Goal: Task Accomplishment & Management: Complete application form

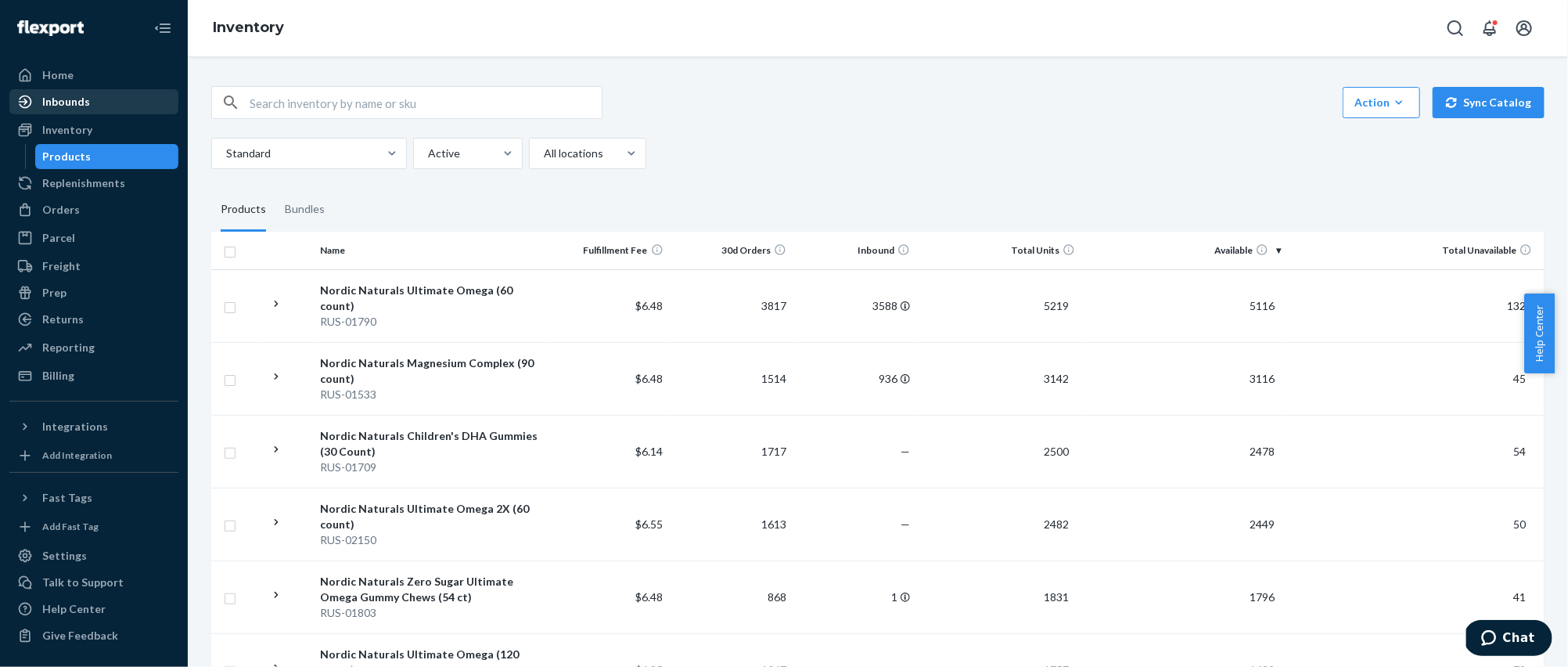
click at [34, 108] on div at bounding box center [30, 102] width 25 height 16
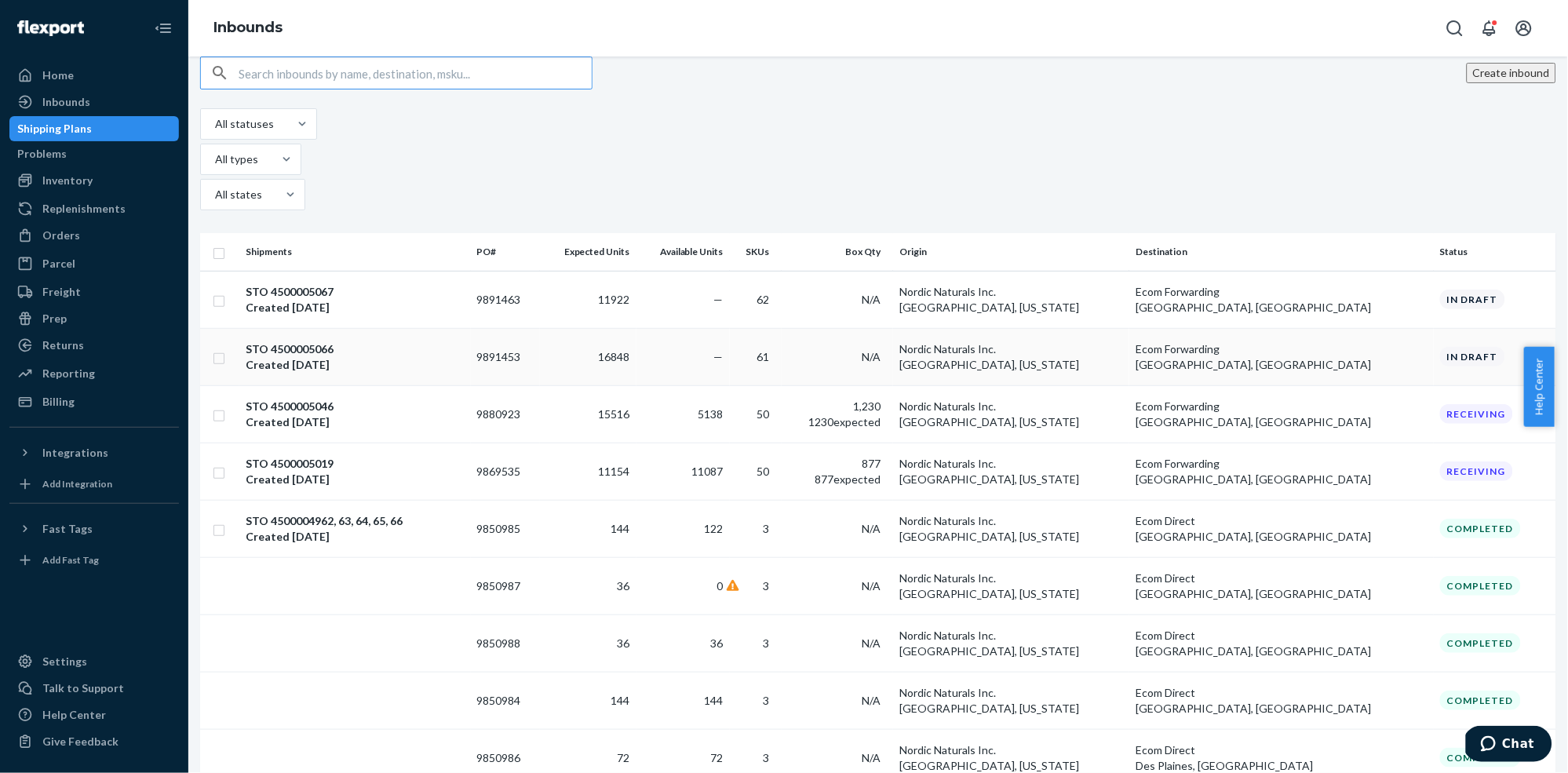
click at [427, 341] on div "STO 4500005066 Created Aug 8, 2025" at bounding box center [355, 357] width 219 height 32
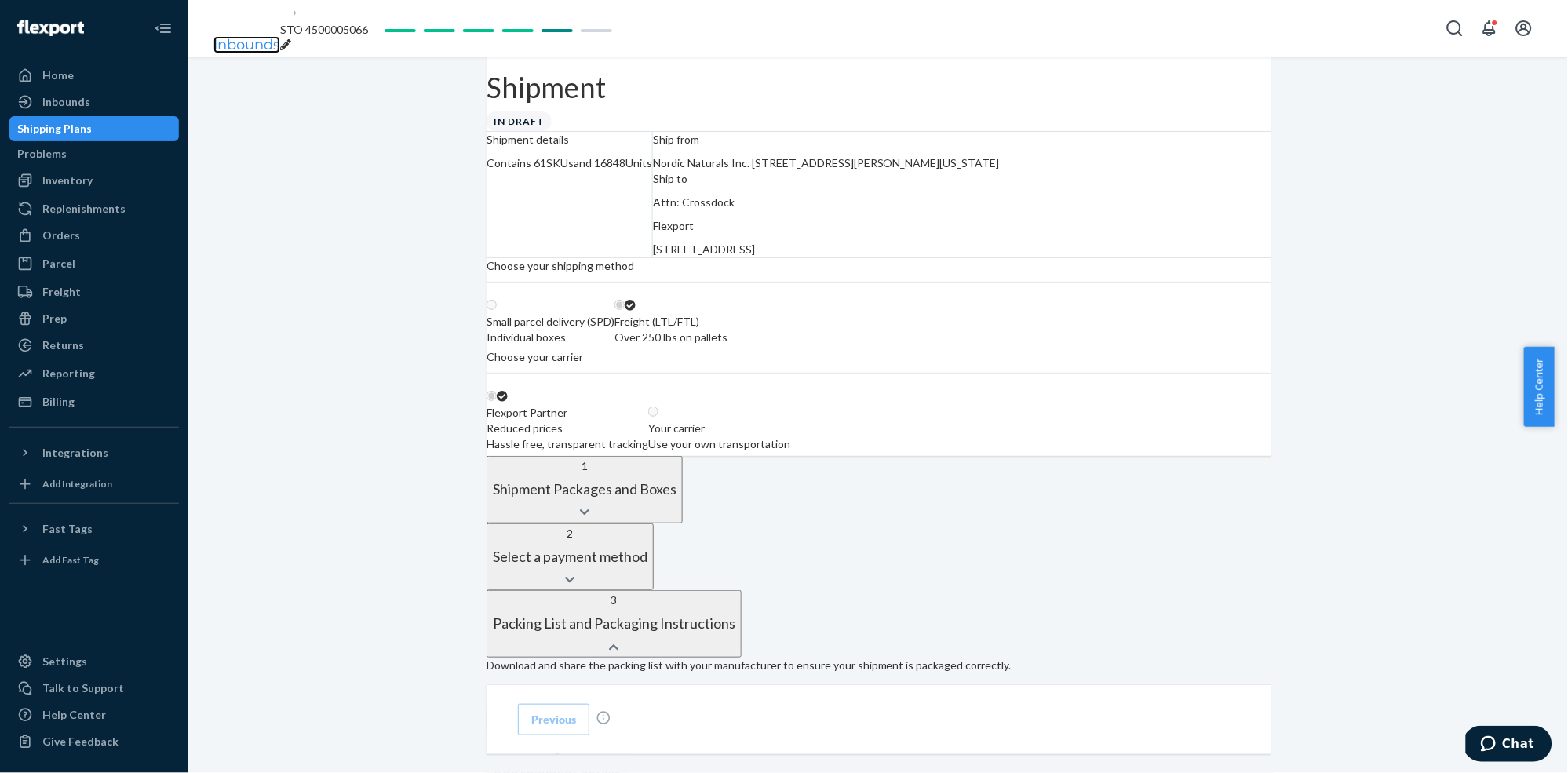
click at [240, 36] on link "Inbounds" at bounding box center [247, 45] width 67 height 18
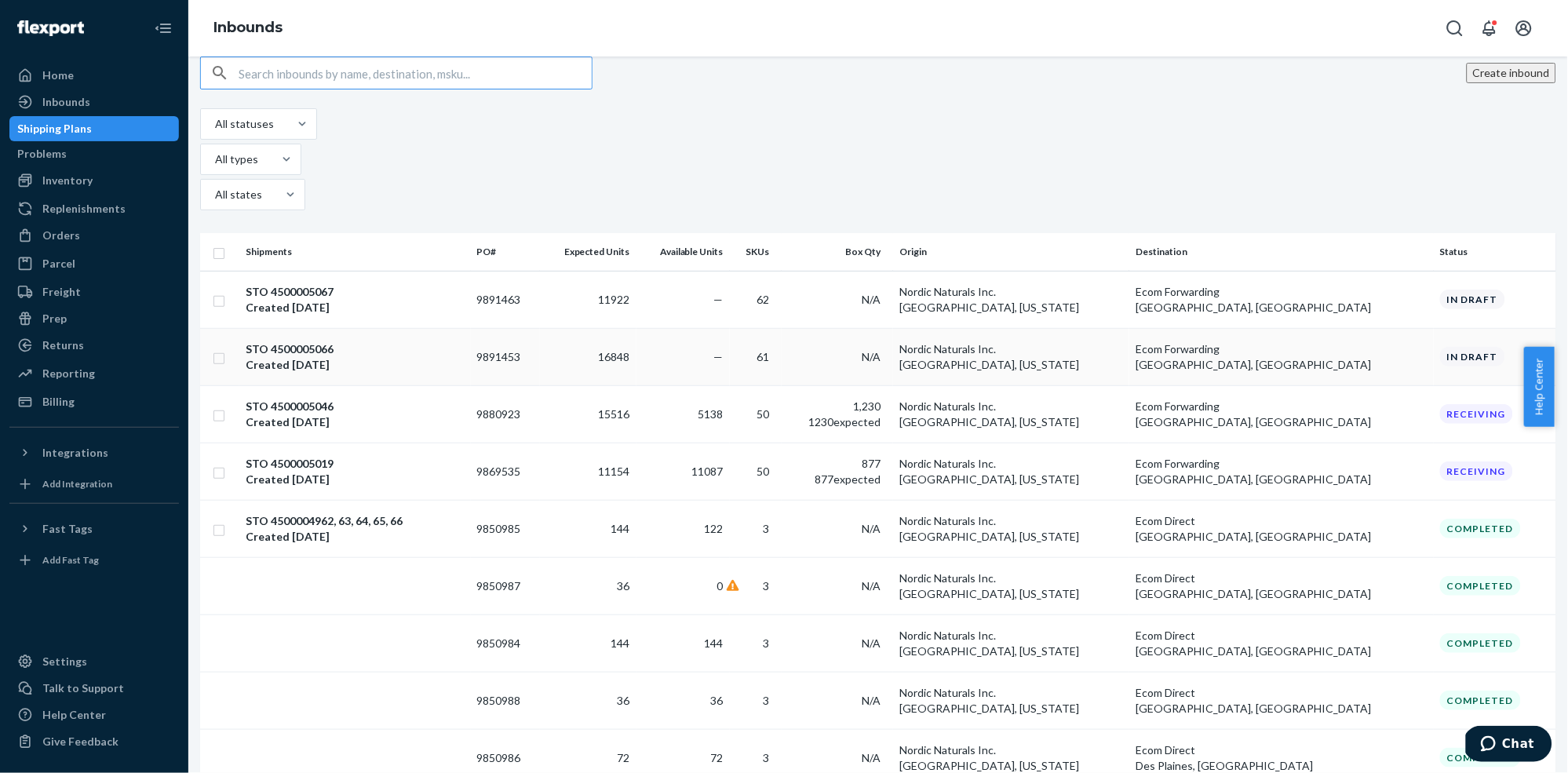
click at [433, 341] on div "STO 4500005066 Created Aug 8, 2025" at bounding box center [355, 357] width 219 height 32
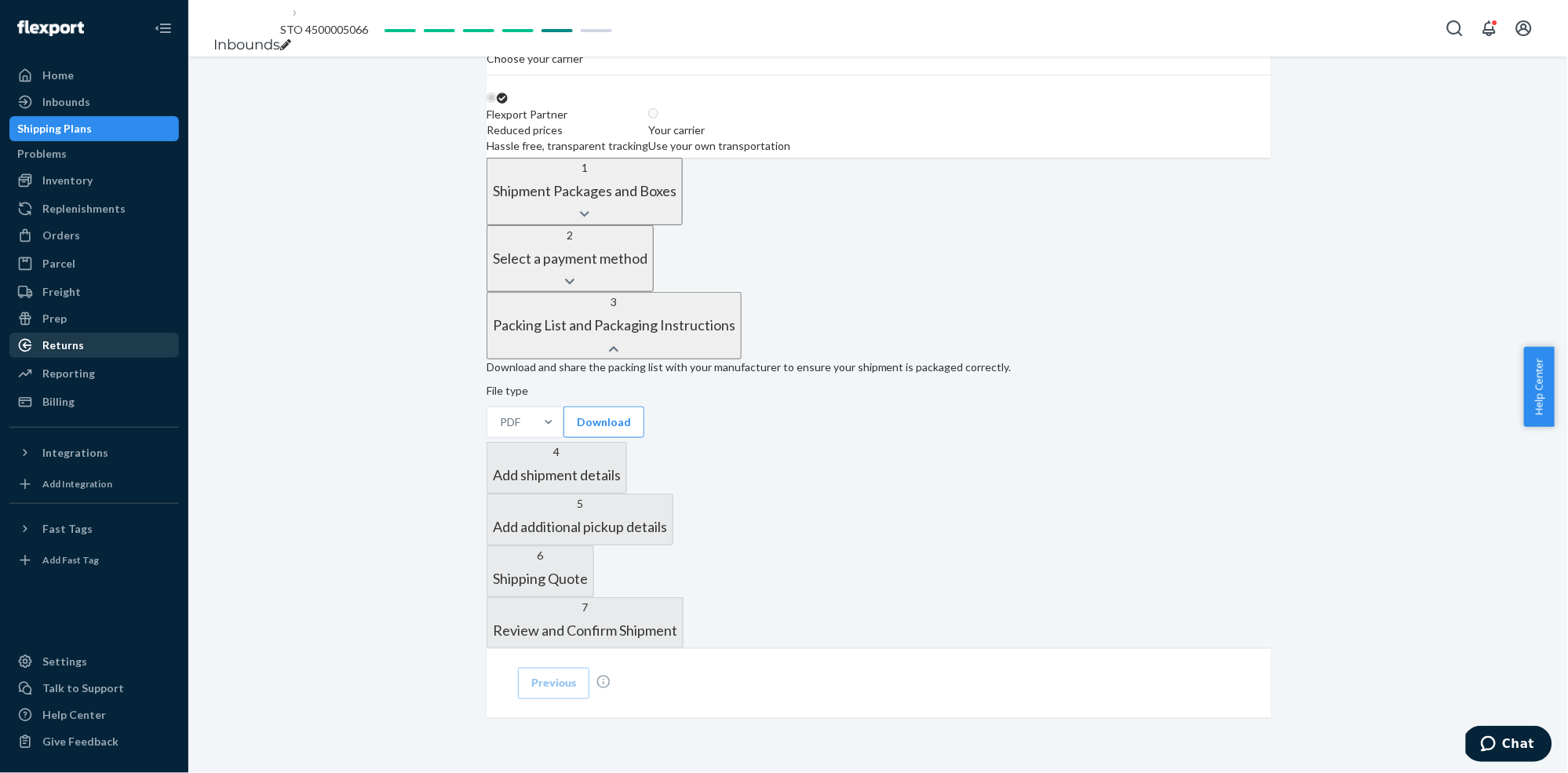
scroll to position [652, 0]
click at [583, 406] on button "Download" at bounding box center [604, 422] width 81 height 32
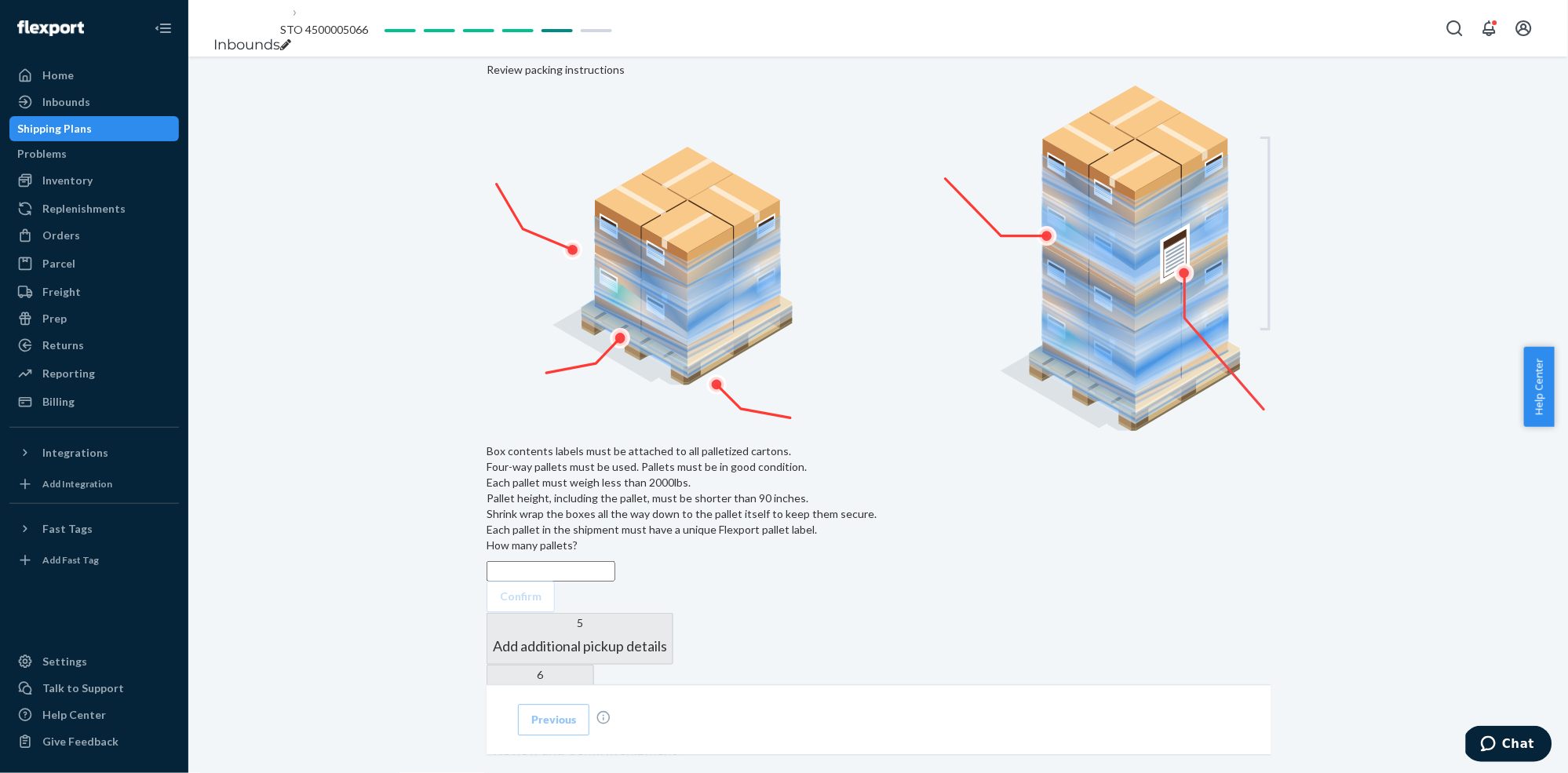
scroll to position [799, 0]
click at [566, 562] on input "text" at bounding box center [551, 569] width 129 height 20
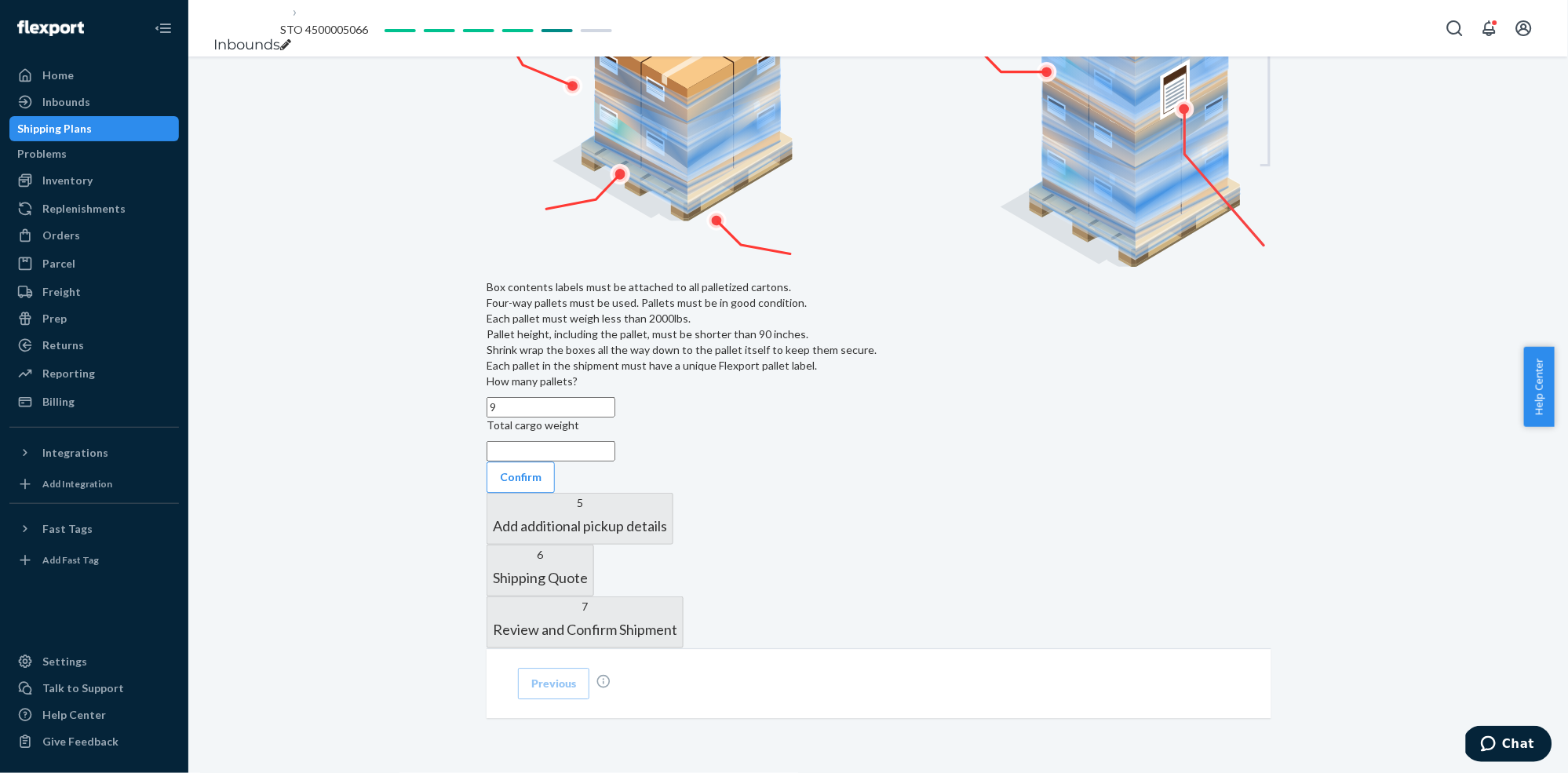
scroll to position [1179, 0]
type input "9"
click at [577, 441] on input "text" at bounding box center [551, 450] width 129 height 20
type input "8368"
click at [555, 462] on button "Confirm" at bounding box center [520, 478] width 68 height 32
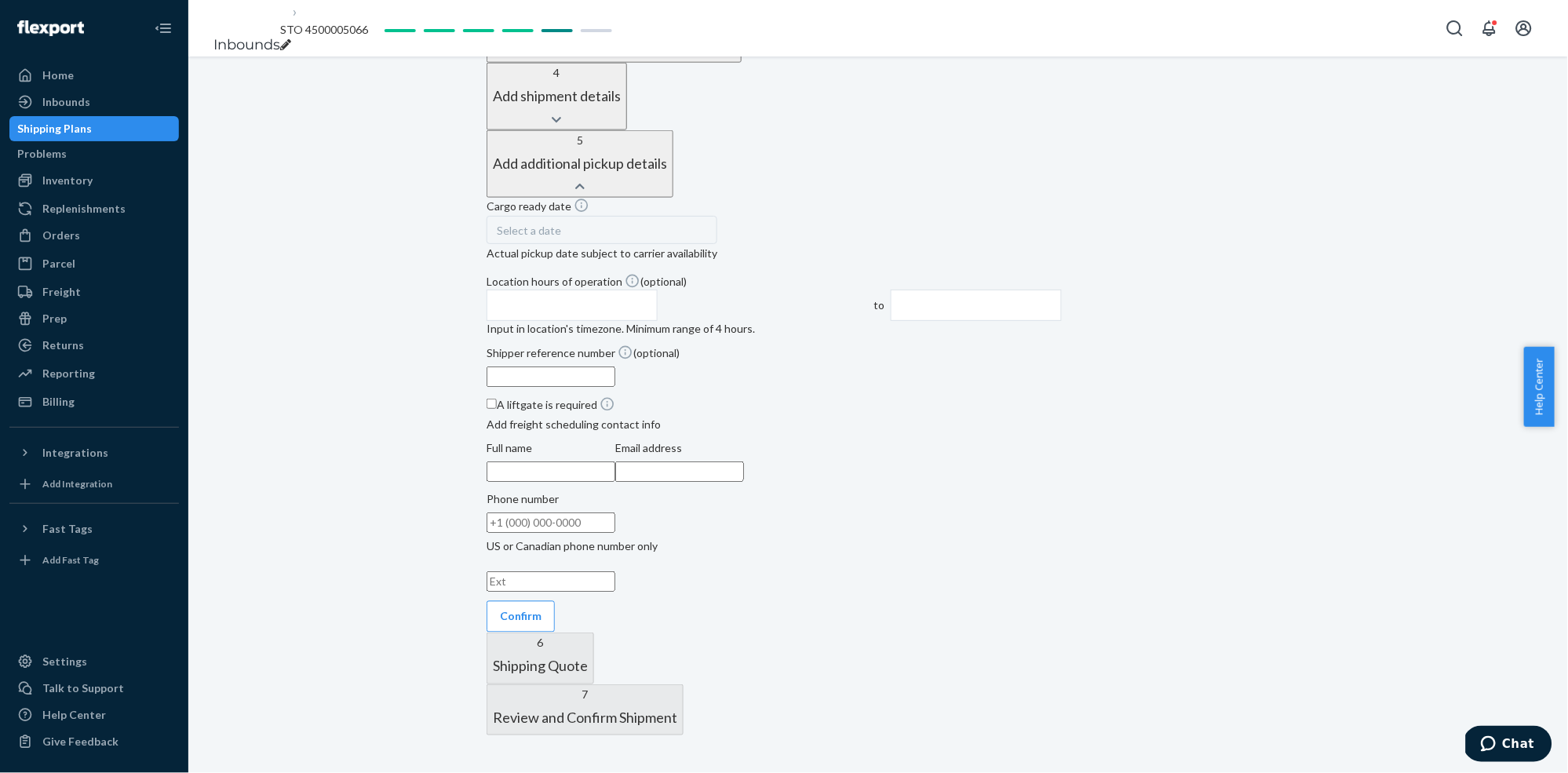
scroll to position [709, 0]
click at [561, 237] on span "Select a date" at bounding box center [529, 230] width 64 height 13
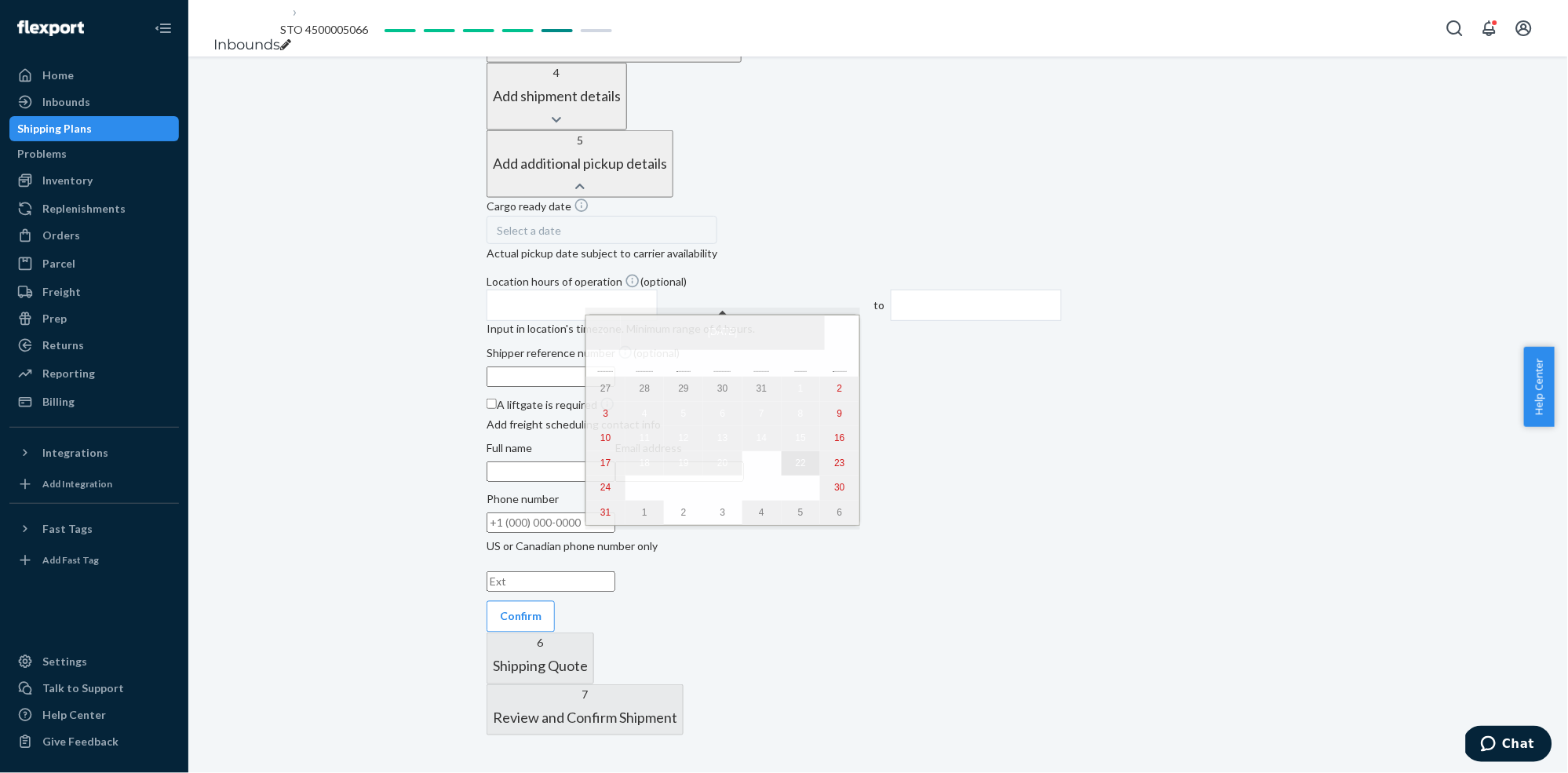
click at [796, 469] on abbr "22" at bounding box center [801, 463] width 11 height 11
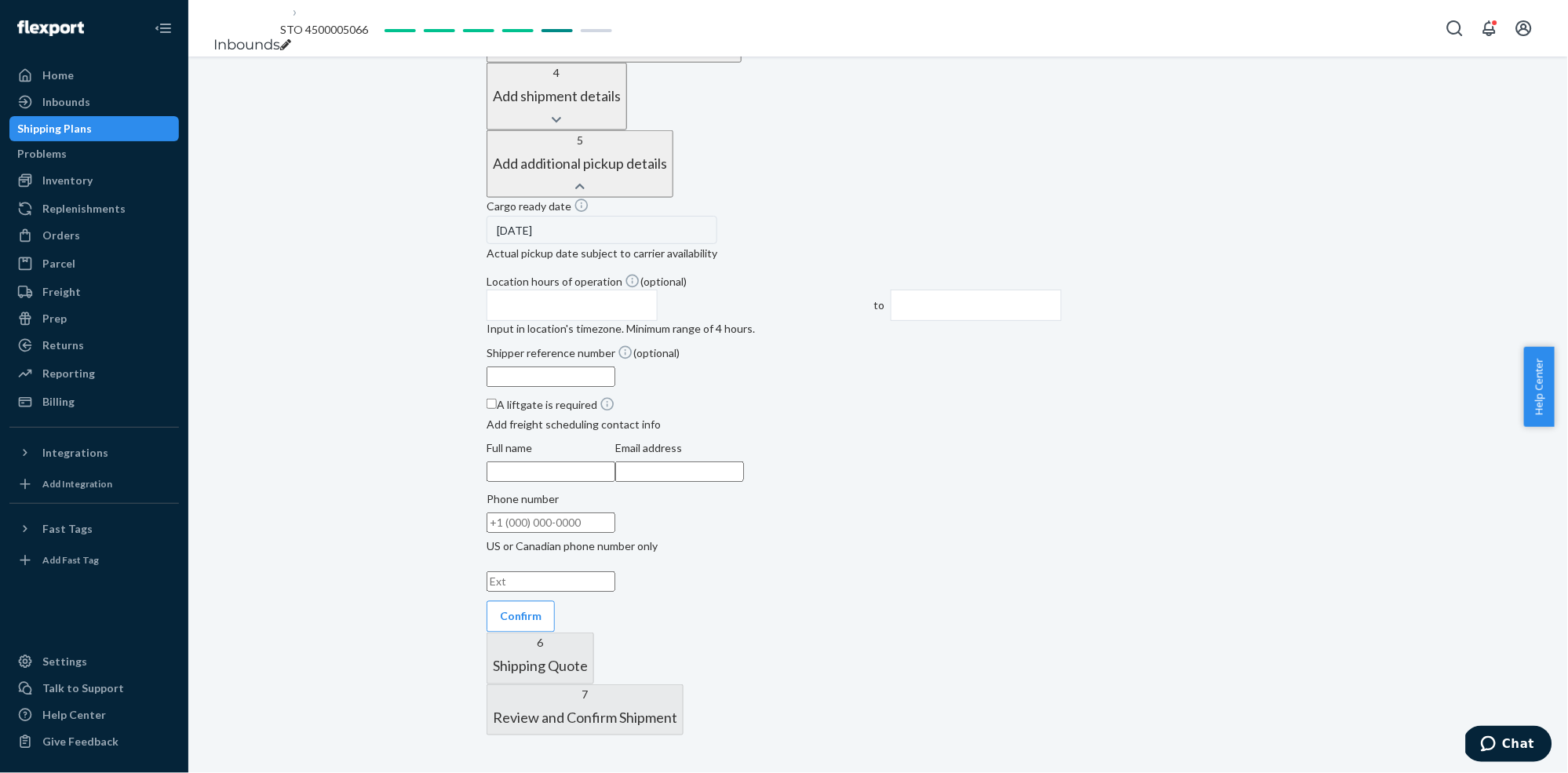
click at [658, 290] on input "text" at bounding box center [572, 306] width 171 height 32
click at [546, 388] on li "8:00 AM" at bounding box center [516, 375] width 59 height 24
type input "8:00 AM"
click at [1062, 290] on input "12:00 PM" at bounding box center [977, 306] width 171 height 32
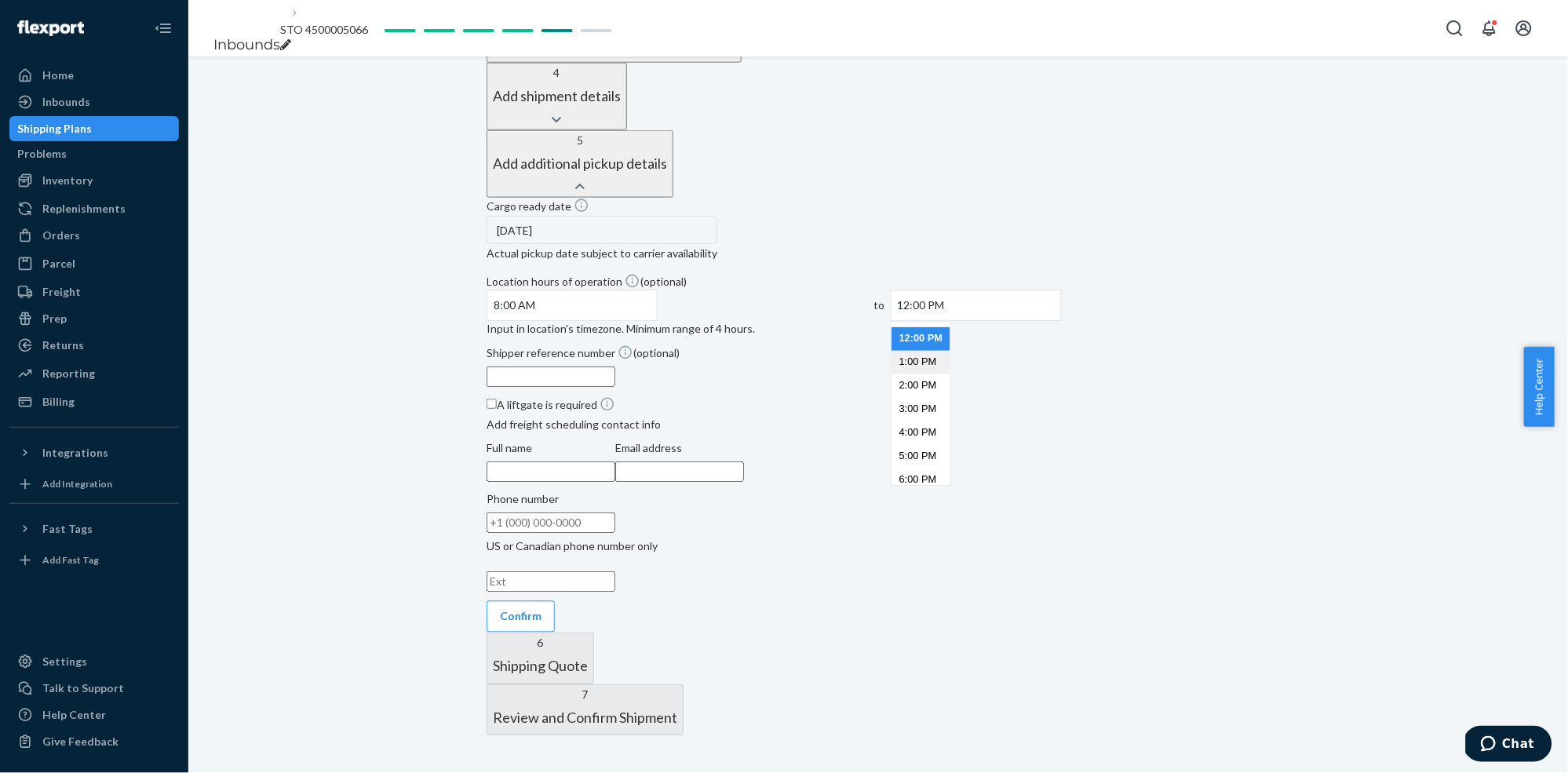
scroll to position [300, 0]
click at [950, 398] on li "3:00 PM" at bounding box center [920, 387] width 59 height 24
type input "3:00 PM"
click at [591, 387] on input "Shipper reference number (optional)" at bounding box center [551, 376] width 129 height 20
paste input "9891453"
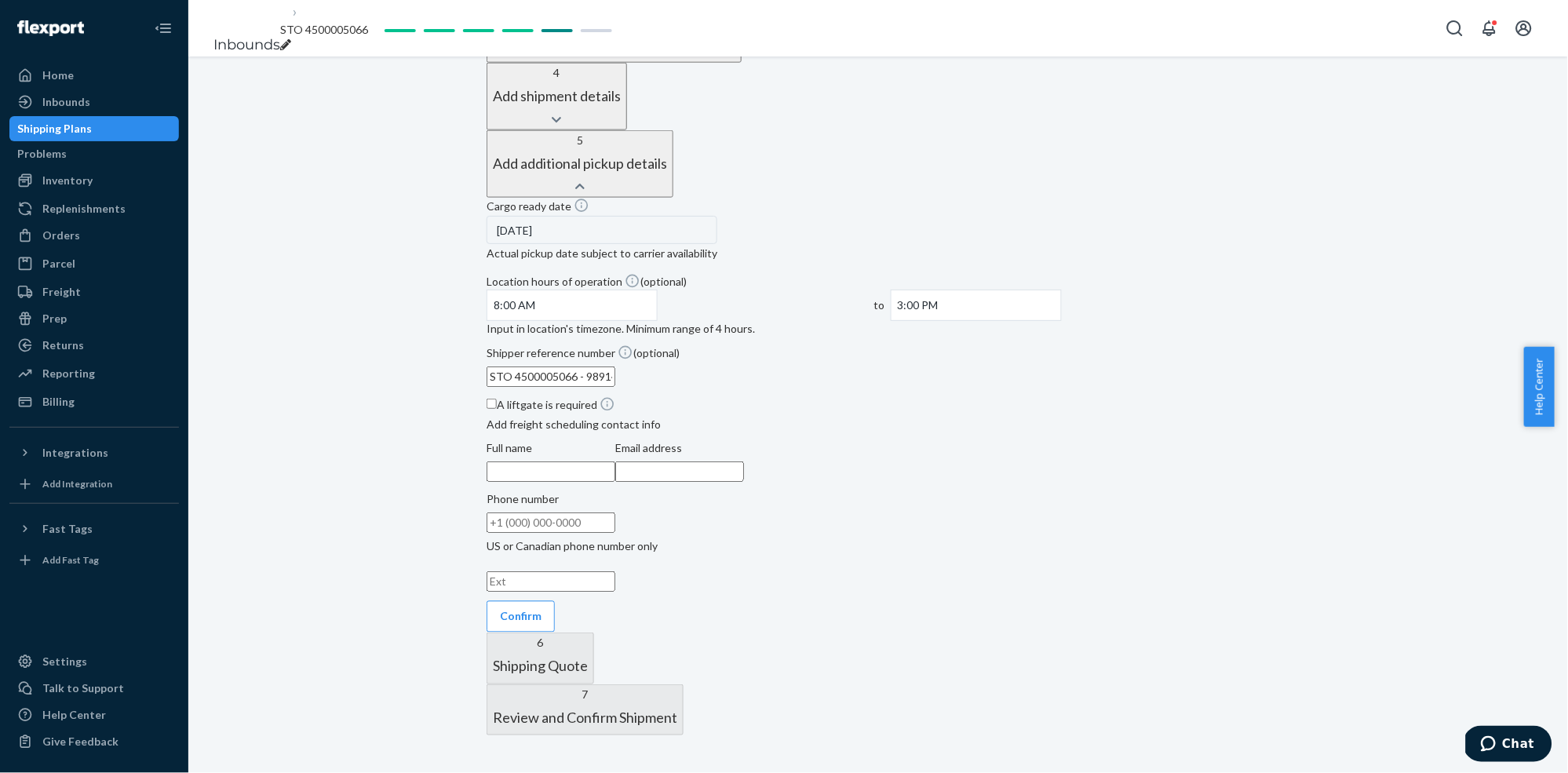
type input "STO 4500005066 - 9891453"
click at [615, 482] on input "Full name" at bounding box center [551, 472] width 129 height 20
type input "Nordic Naturals Inc."
type input "jmariscal@nordicnaturals.com"
click at [615, 533] on input "Phone number US or Canadian phone number only" at bounding box center [551, 522] width 129 height 20
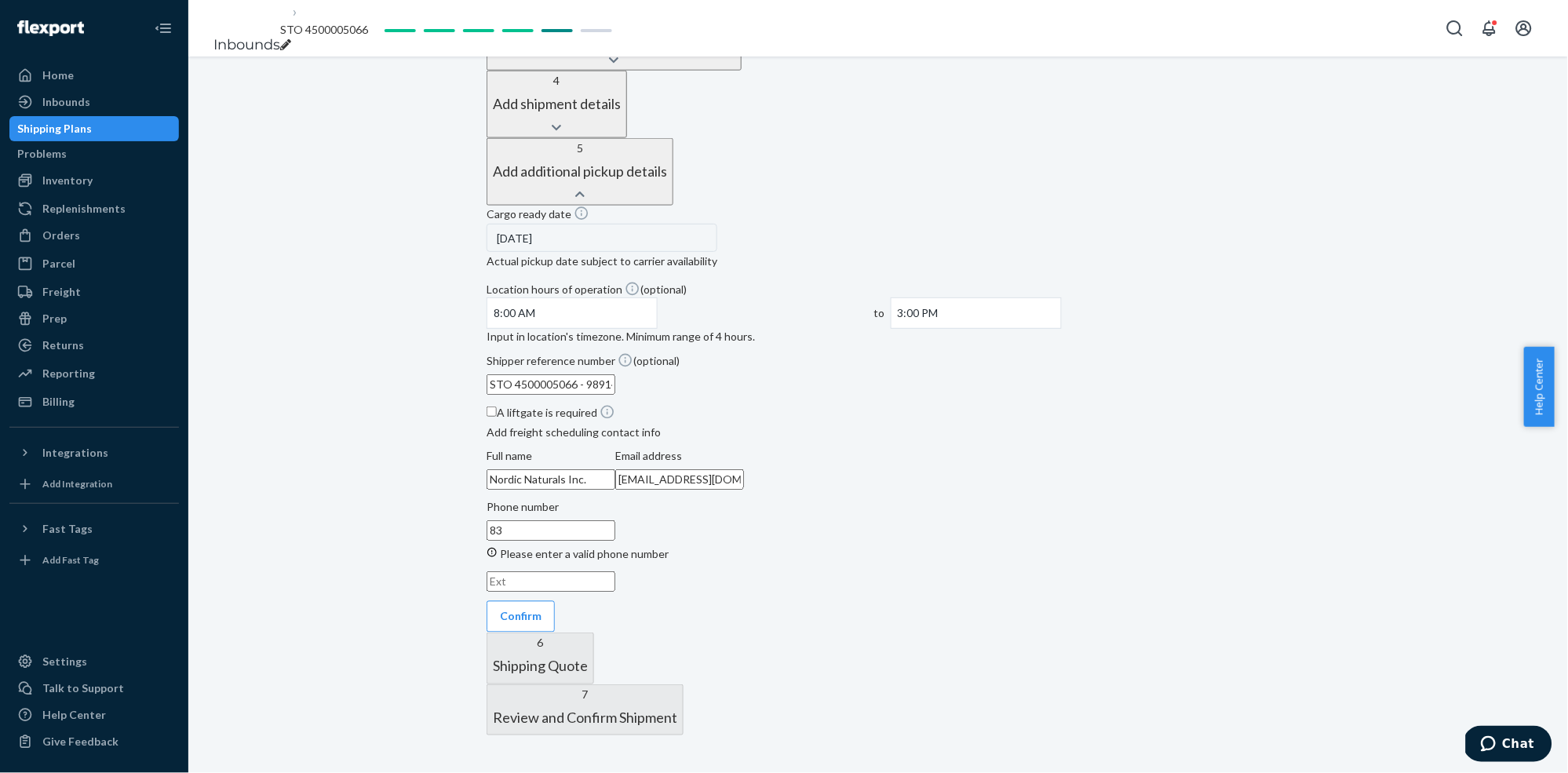
type input "8"
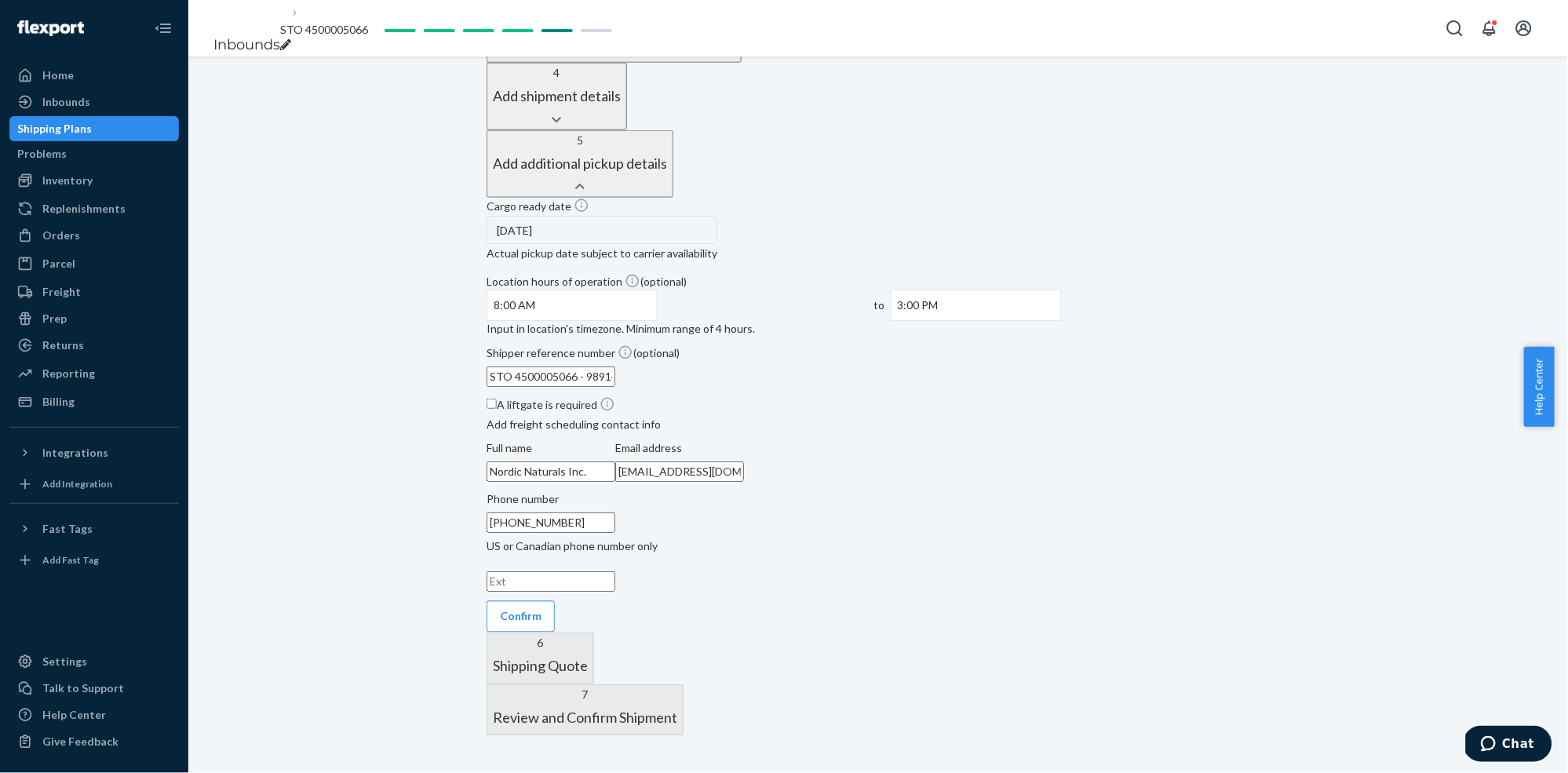
type input "(800) 662-2544"
type input "192"
click at [555, 562] on button "Confirm" at bounding box center [520, 617] width 68 height 32
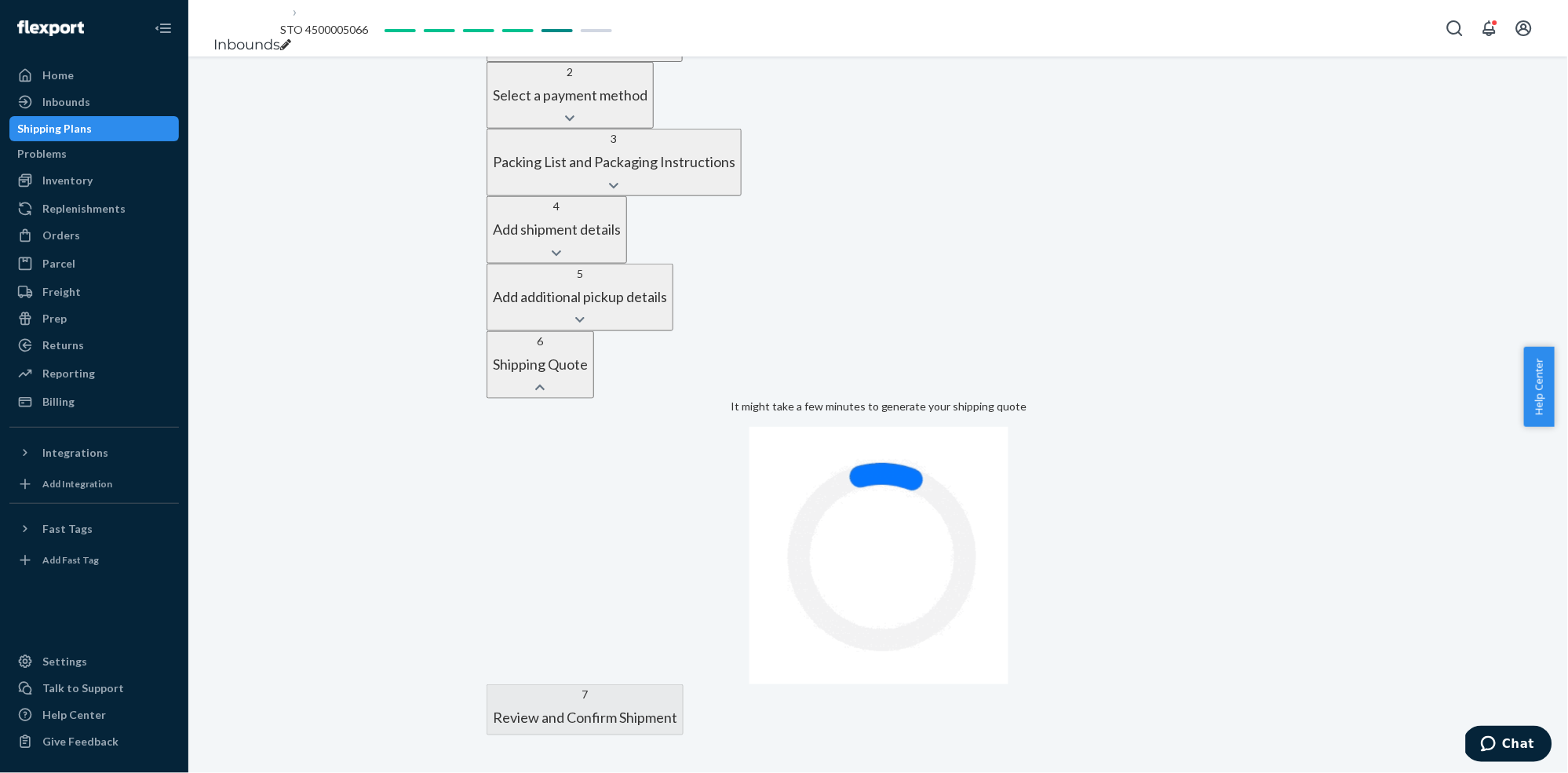
scroll to position [589, 0]
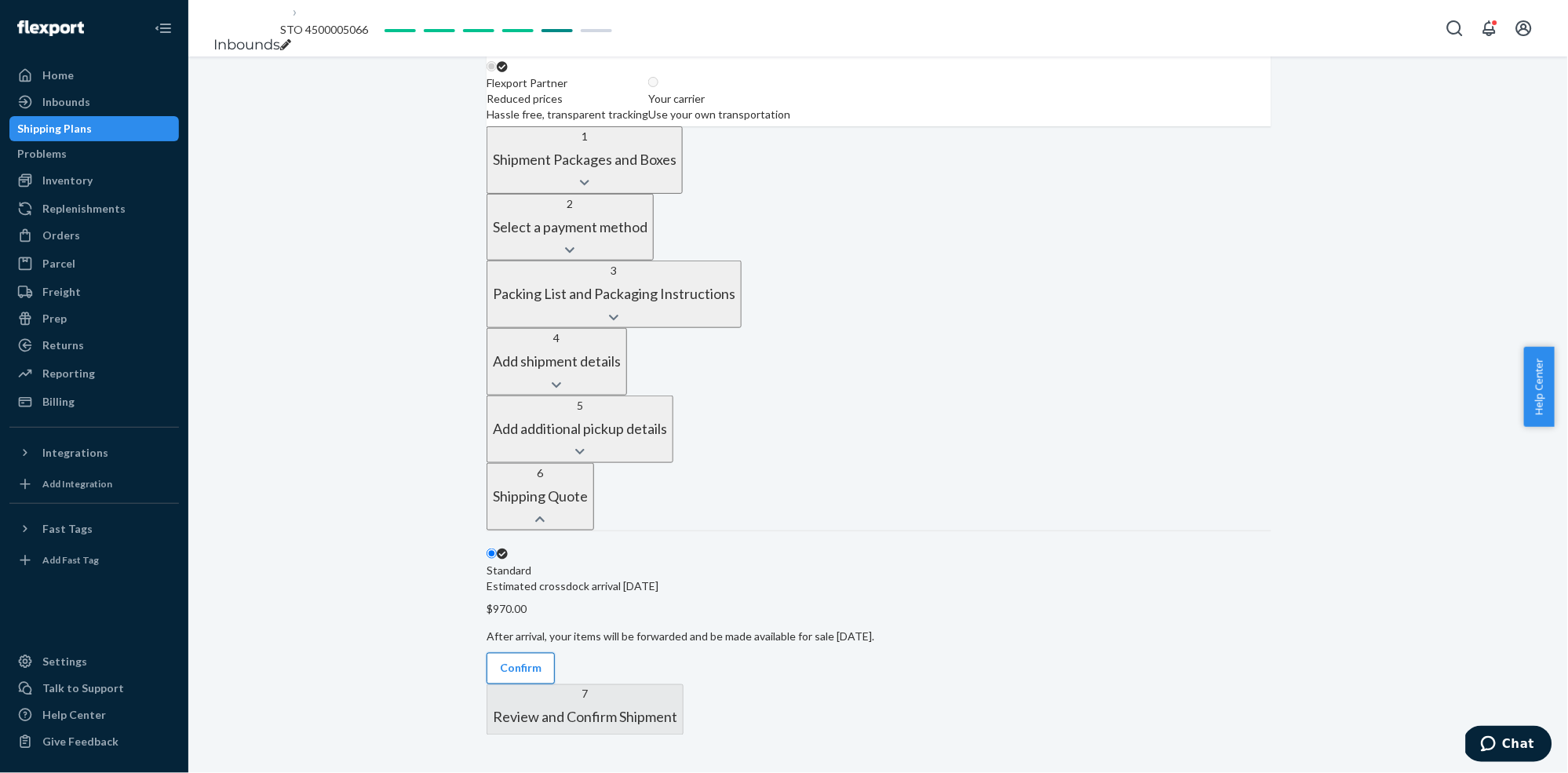
click at [555, 562] on button "Confirm" at bounding box center [520, 669] width 68 height 32
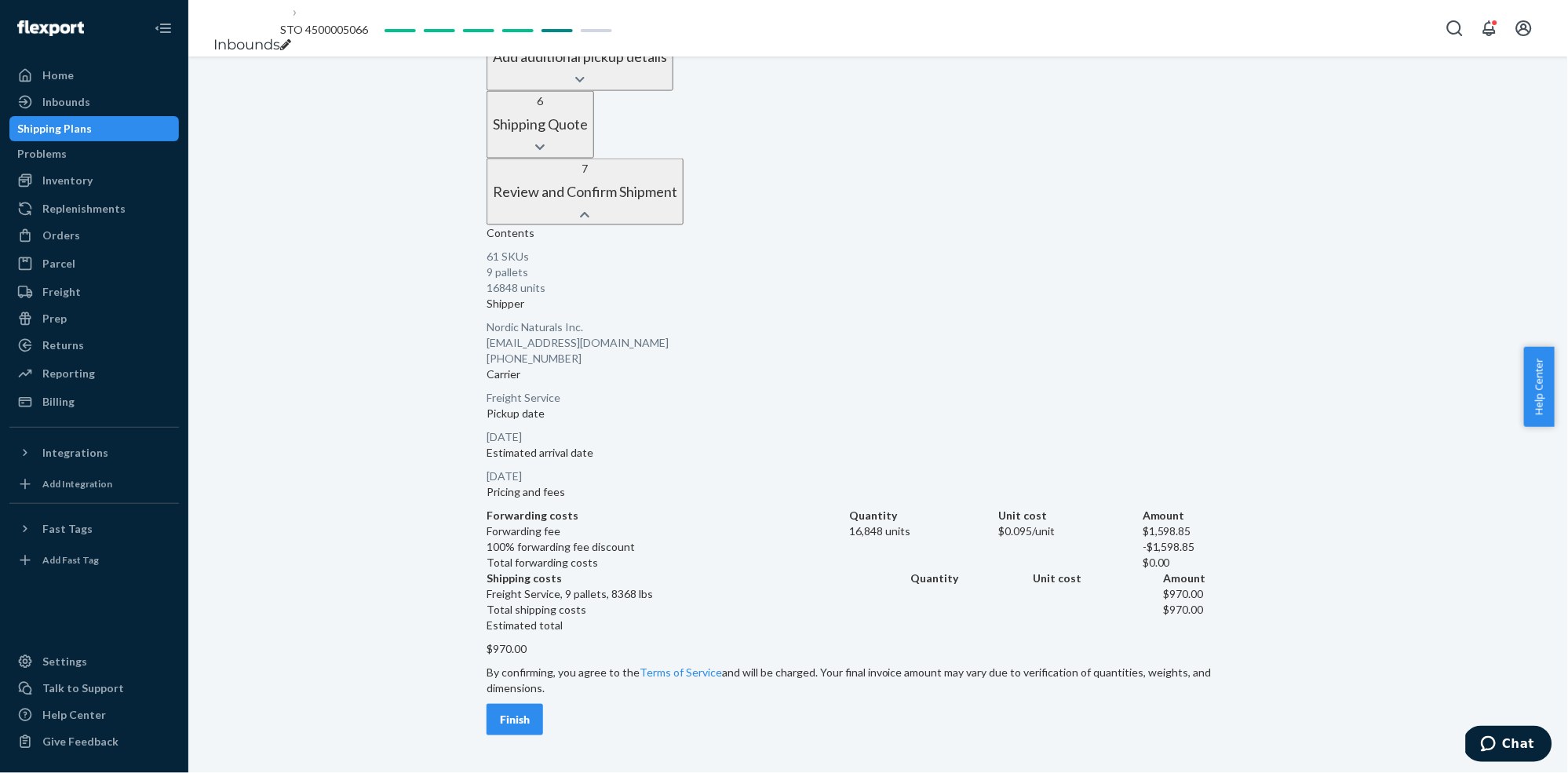
scroll to position [891, 0]
click at [543, 562] on button "Finish" at bounding box center [515, 720] width 56 height 32
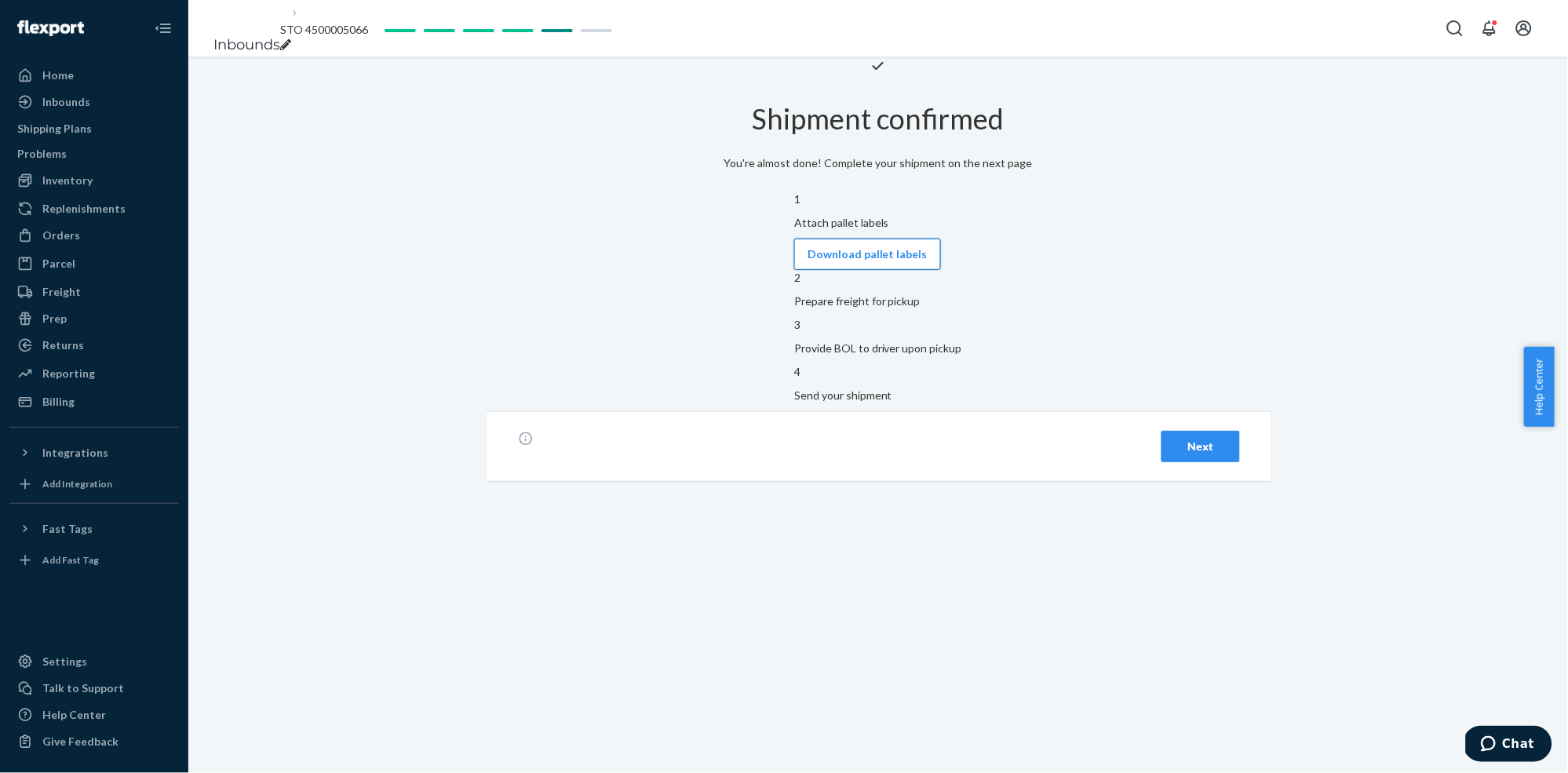
click at [880, 270] on button "Download pallet labels" at bounding box center [867, 255] width 147 height 32
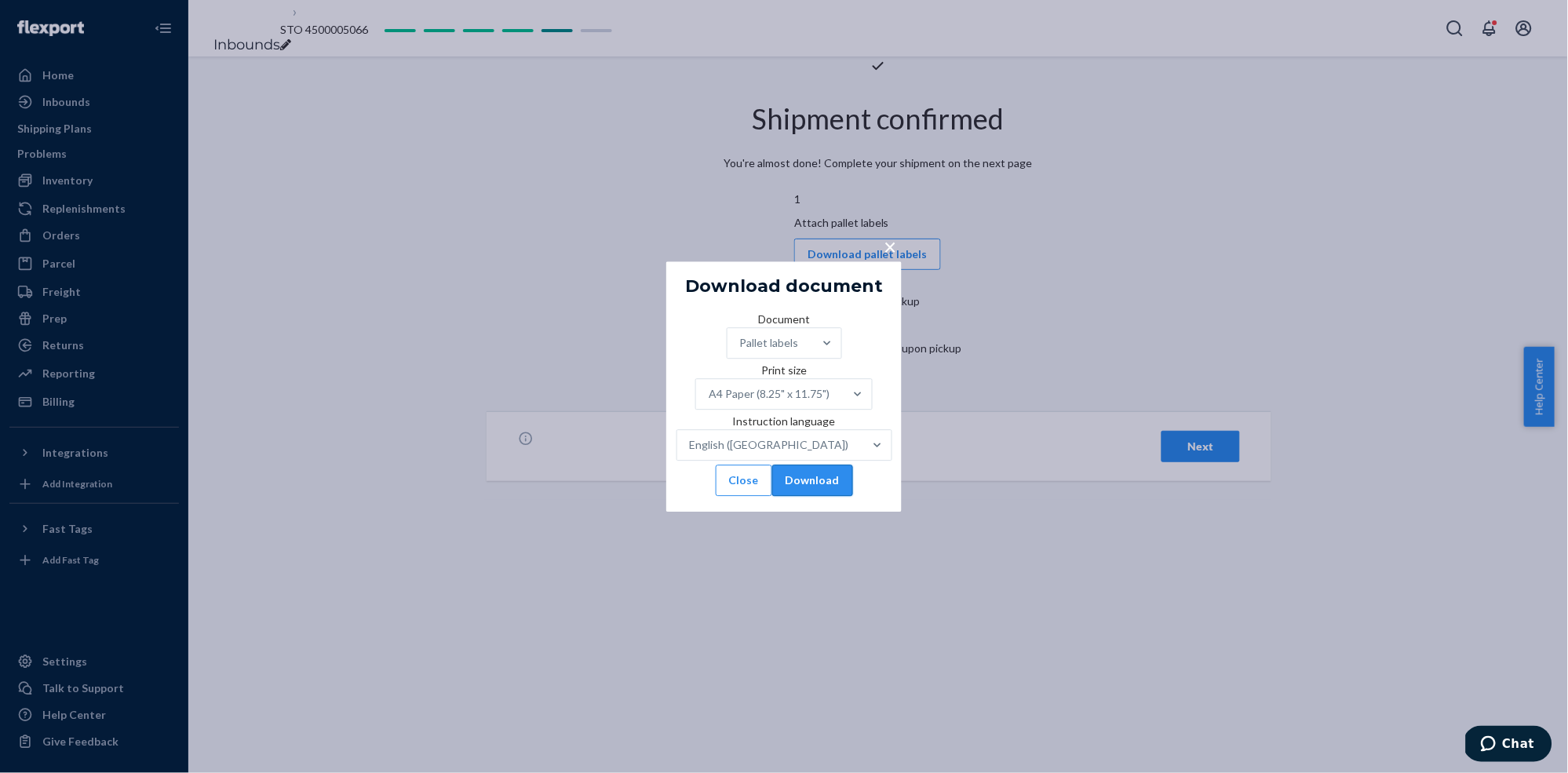
click at [836, 496] on button "Download" at bounding box center [813, 480] width 81 height 32
click at [891, 233] on span "×" at bounding box center [890, 246] width 12 height 26
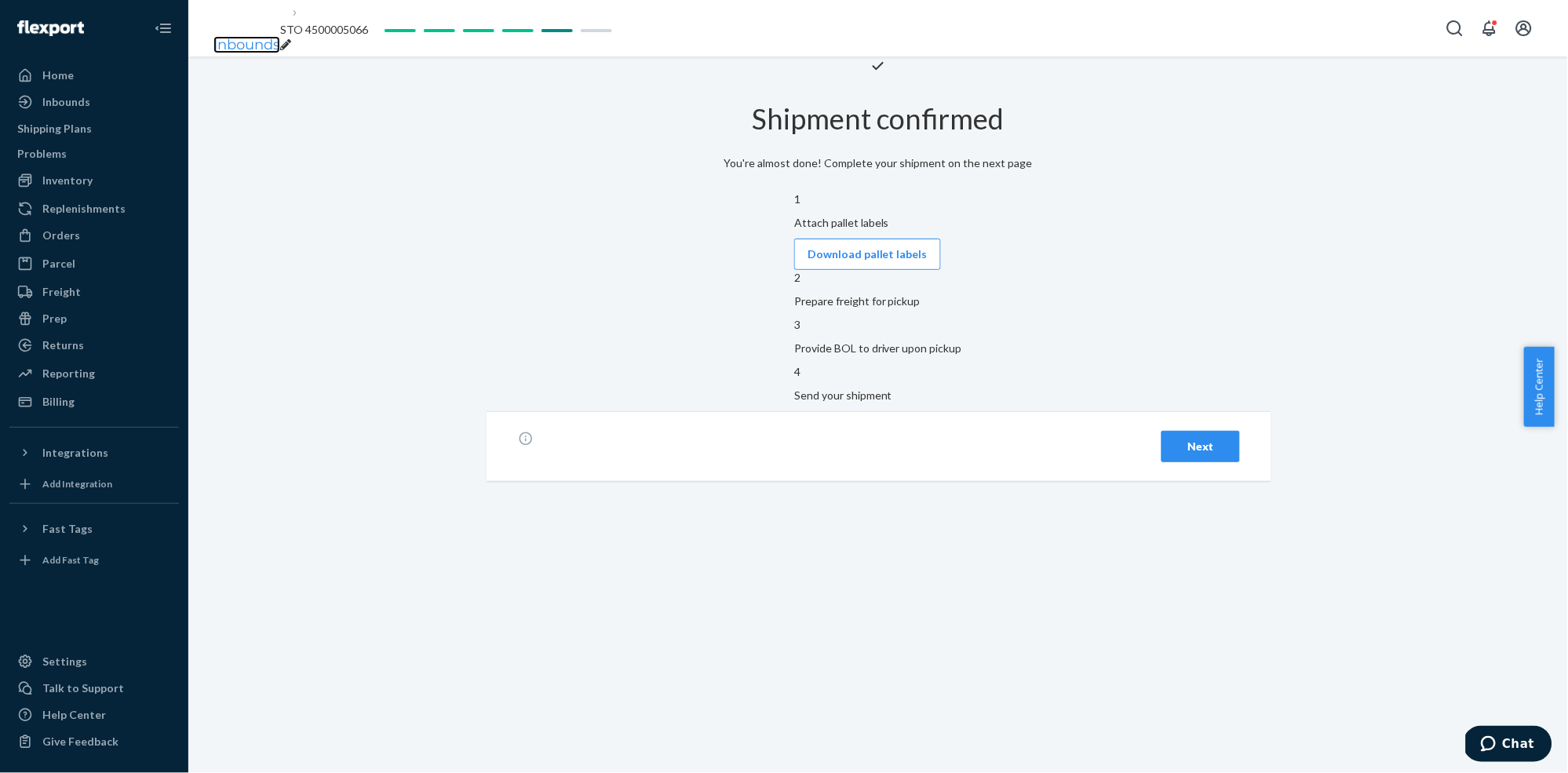
click at [246, 36] on link "Inbounds" at bounding box center [247, 45] width 67 height 18
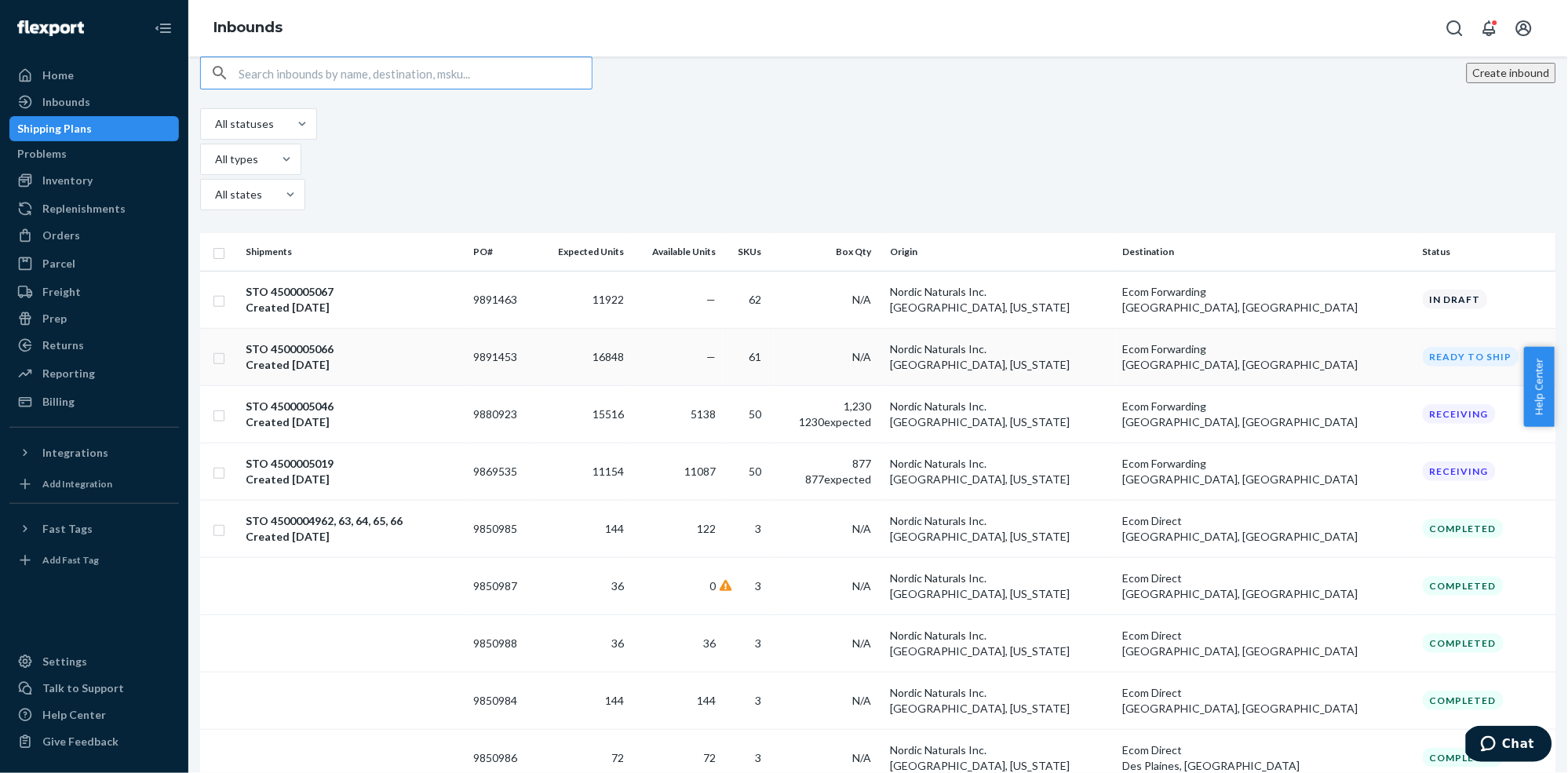
click at [722, 328] on td "—" at bounding box center [676, 356] width 92 height 57
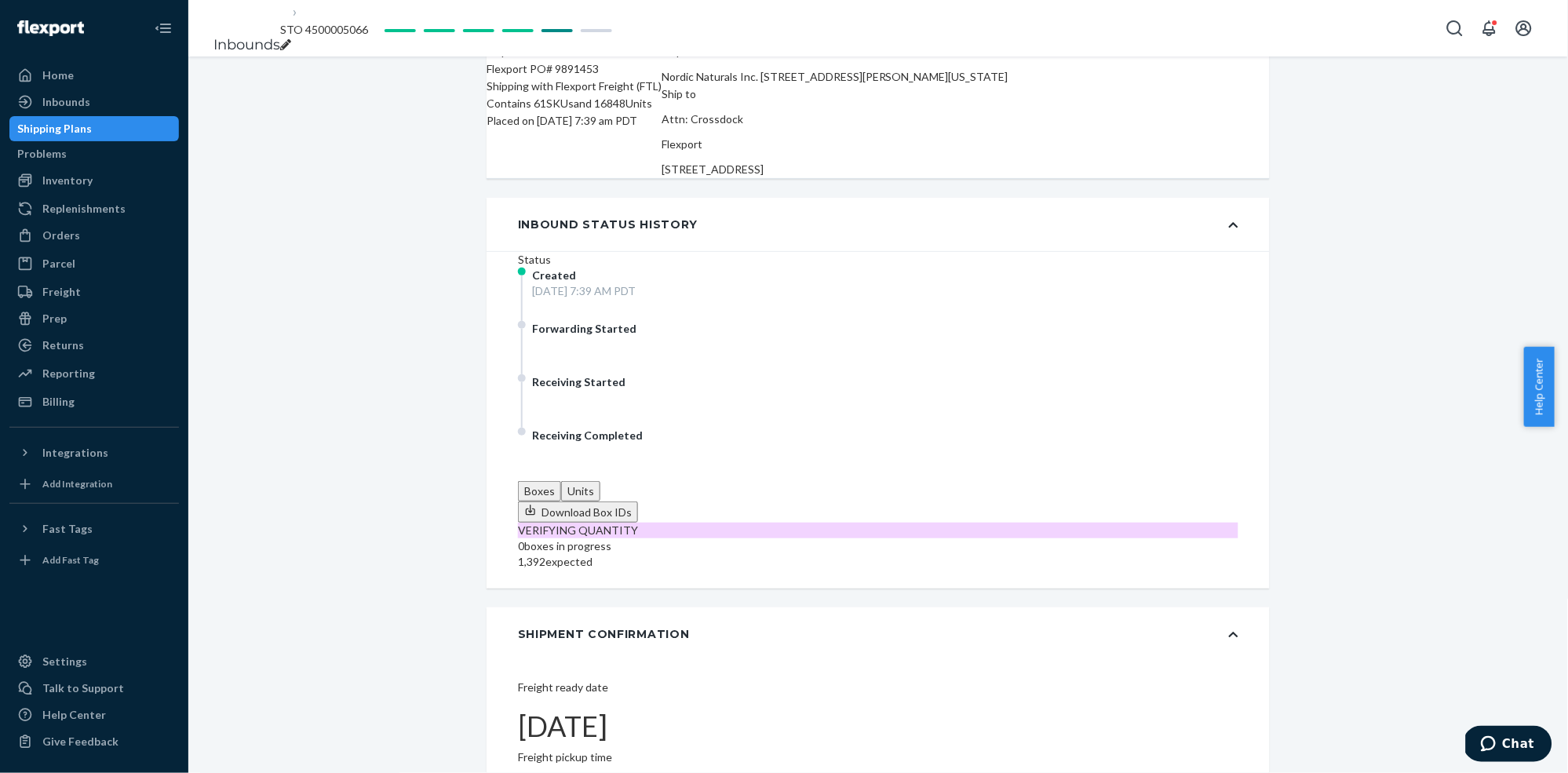
scroll to position [183, 0]
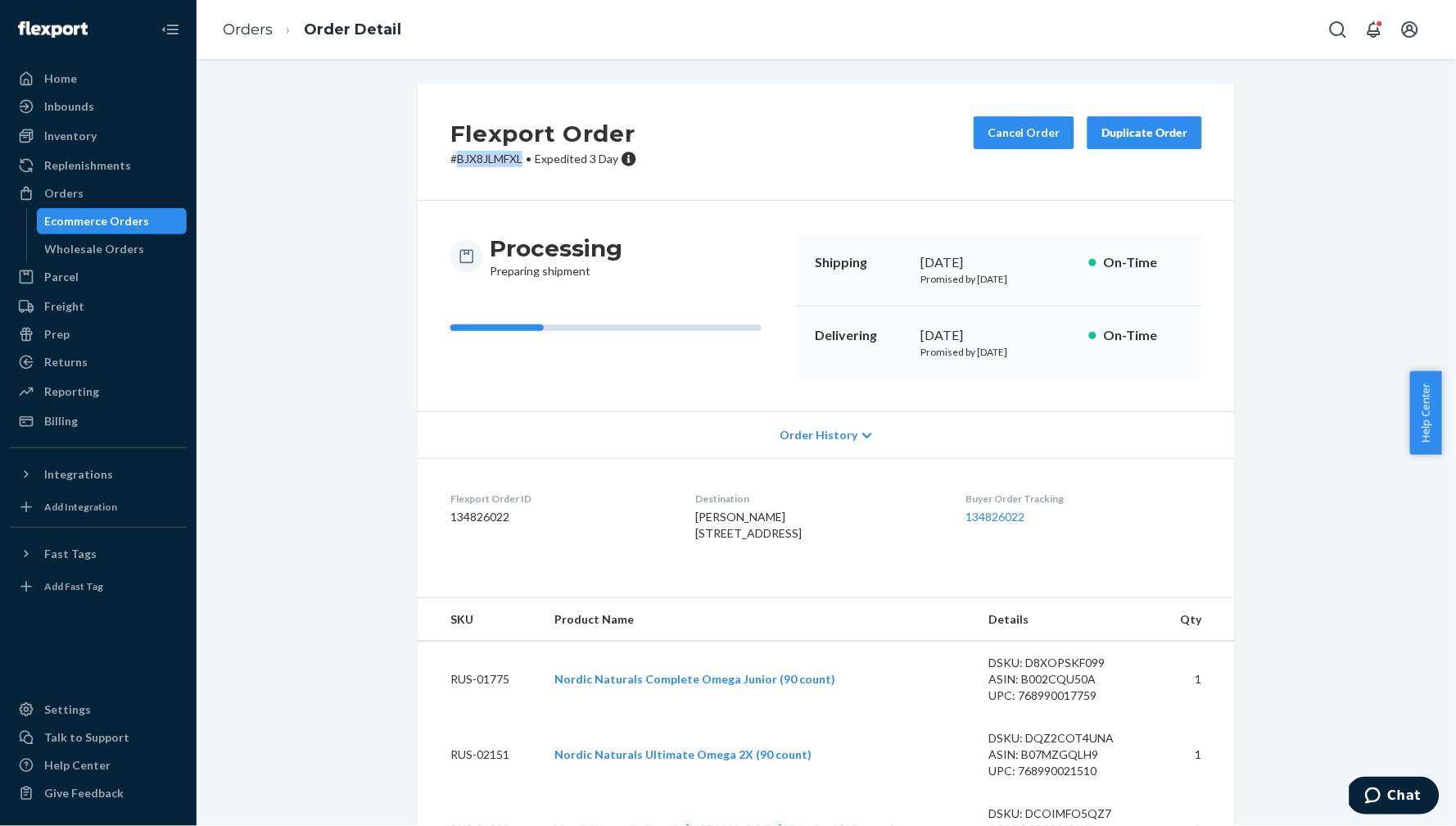
copy p "BJX8JLMFXL"
